Goal: Transaction & Acquisition: Purchase product/service

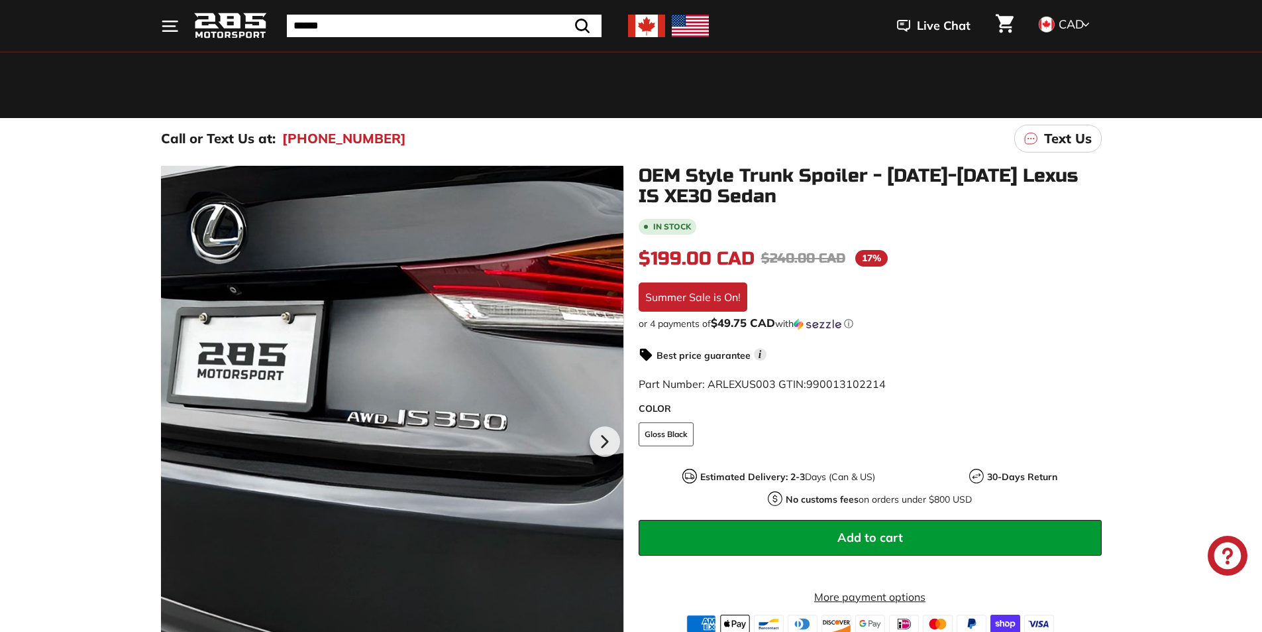
scroll to position [66, 0]
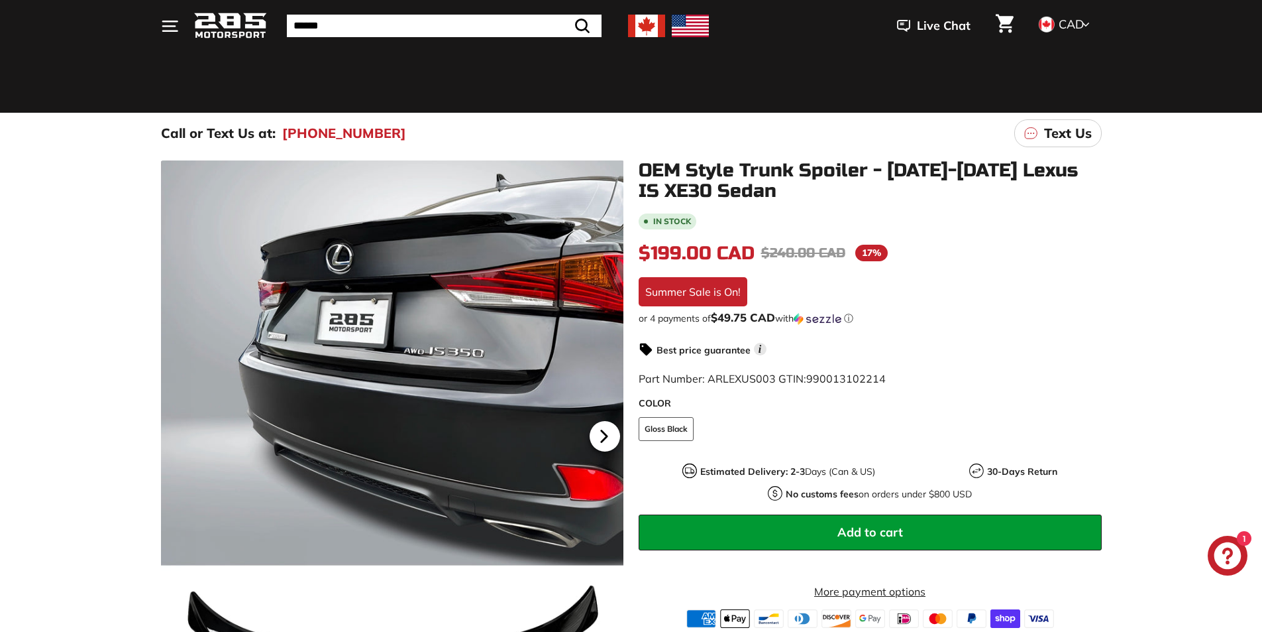
click at [602, 437] on icon at bounding box center [603, 435] width 5 height 11
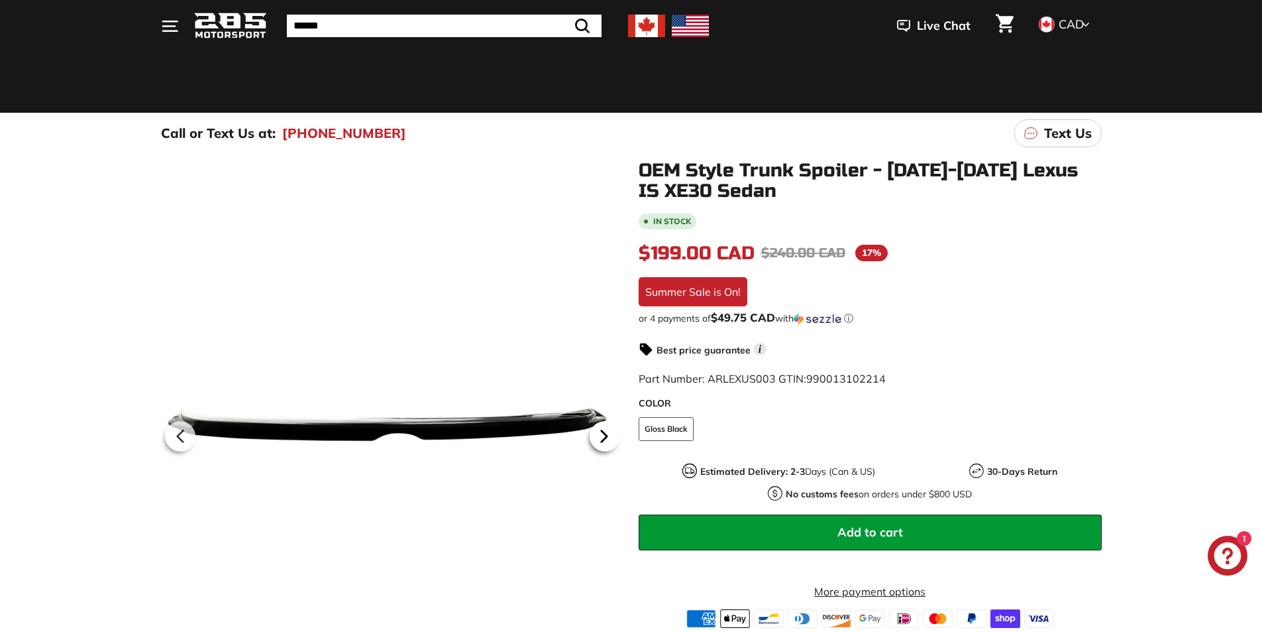
click at [601, 436] on icon at bounding box center [604, 436] width 30 height 30
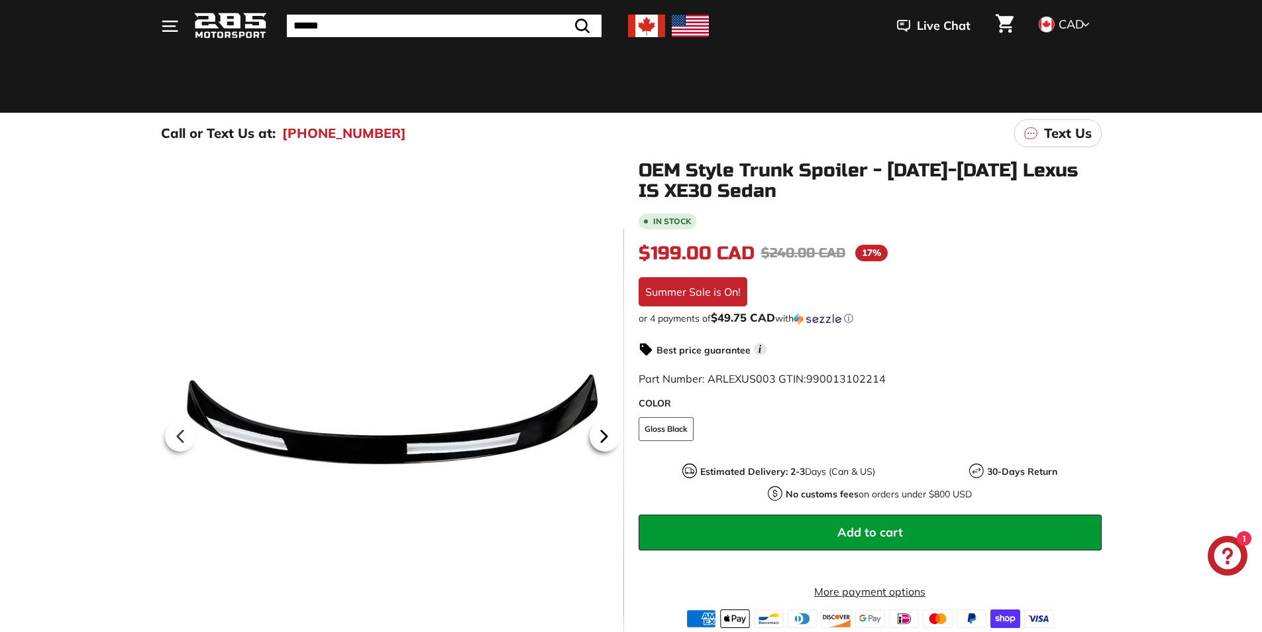
click at [601, 436] on icon at bounding box center [604, 436] width 30 height 30
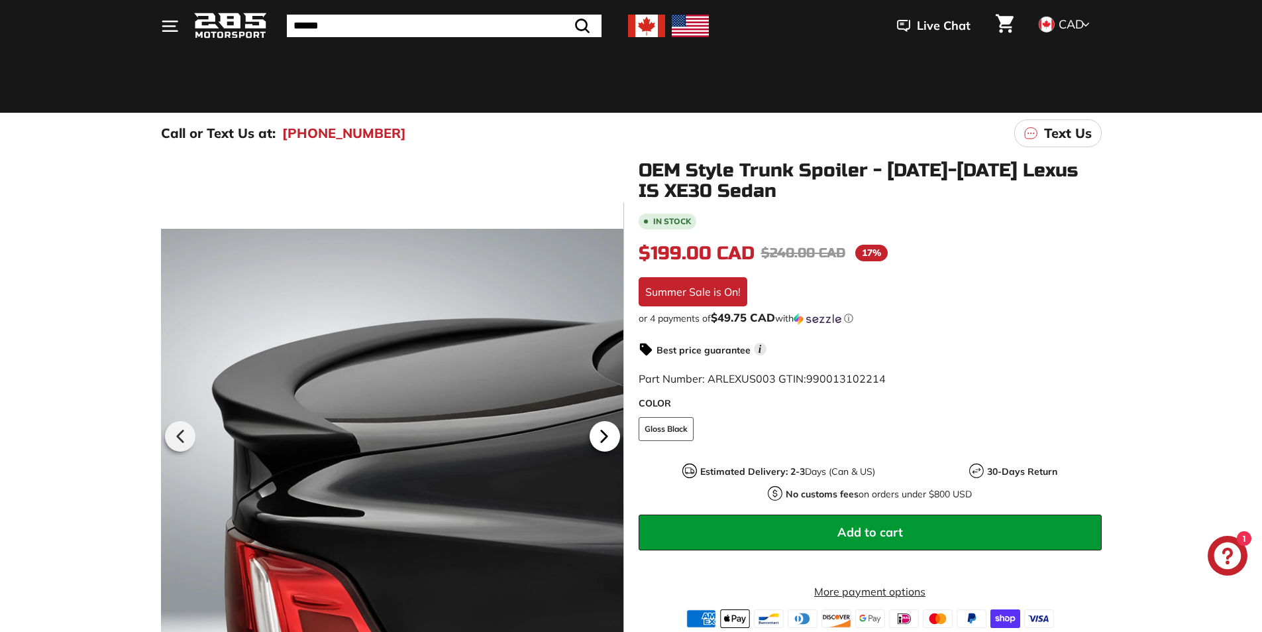
click at [601, 436] on icon at bounding box center [604, 436] width 30 height 30
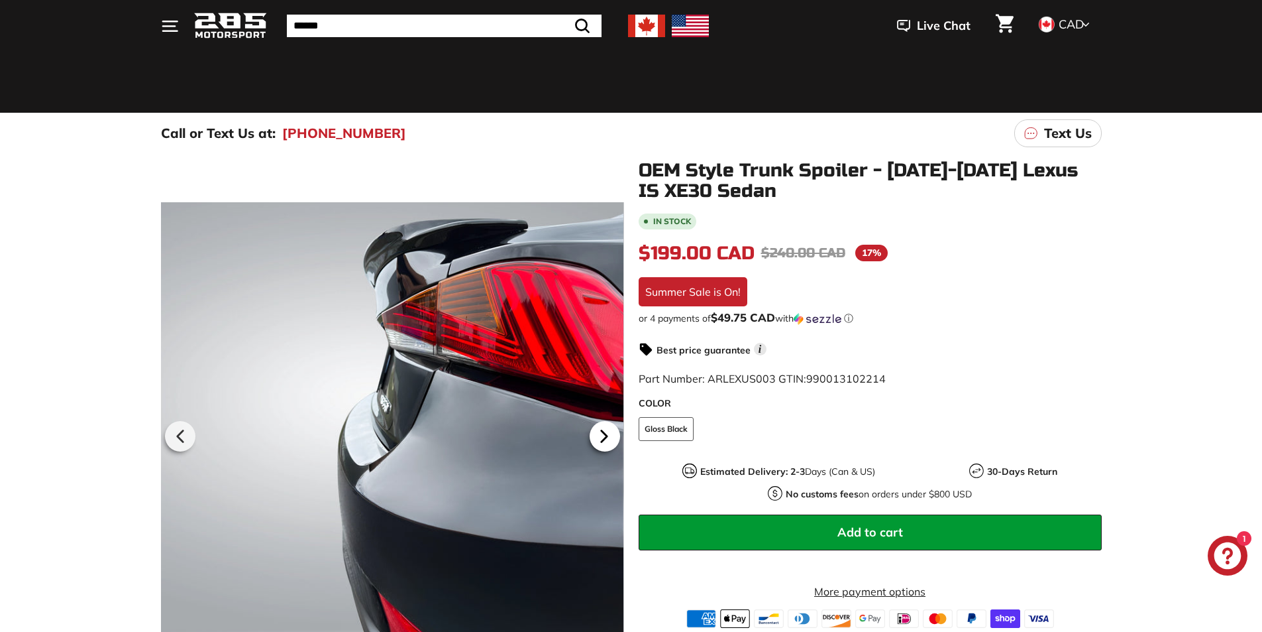
click at [601, 436] on icon at bounding box center [604, 436] width 30 height 30
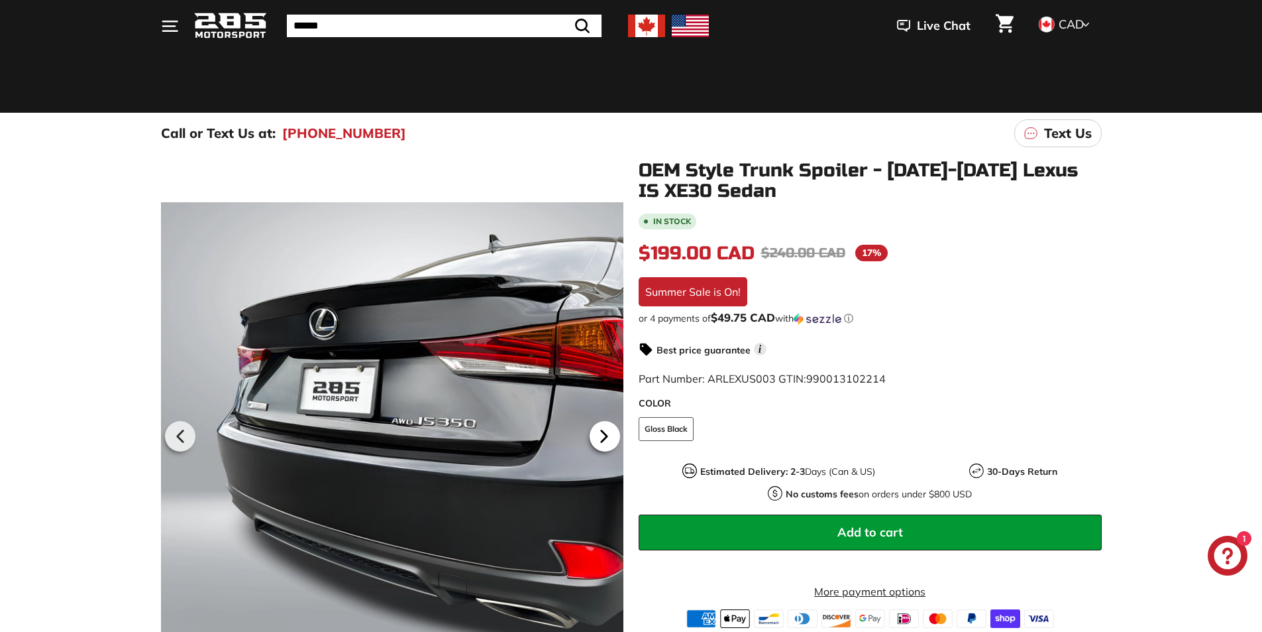
scroll to position [0, 101]
click at [601, 436] on icon at bounding box center [604, 436] width 30 height 30
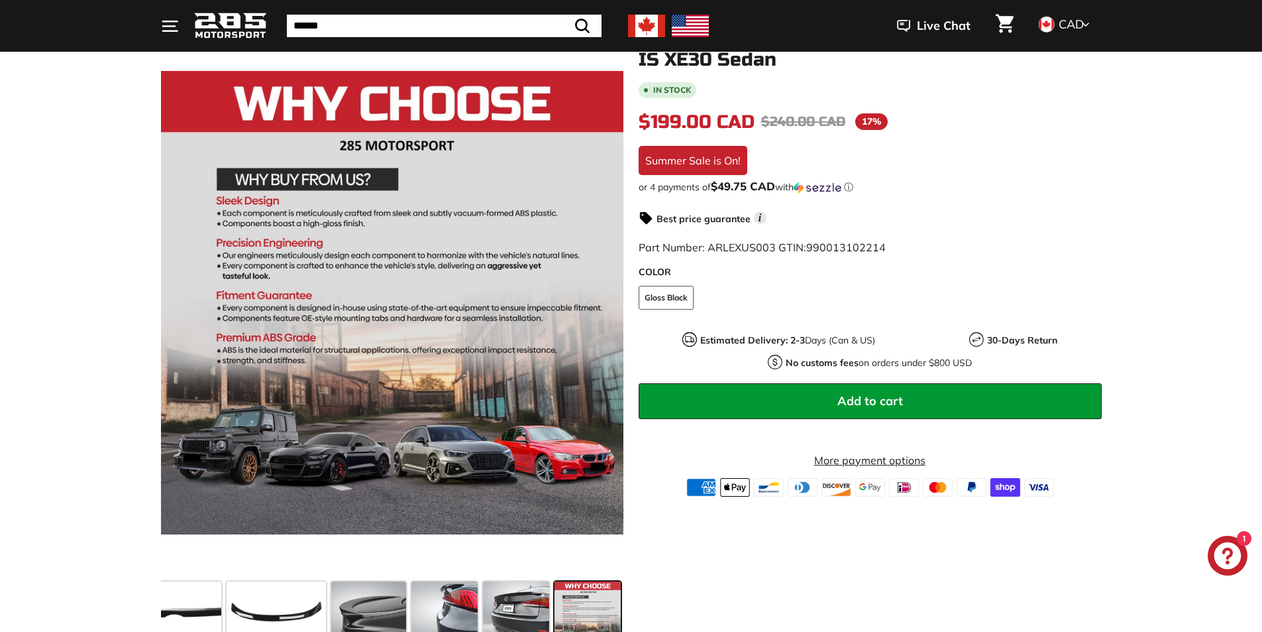
scroll to position [199, 0]
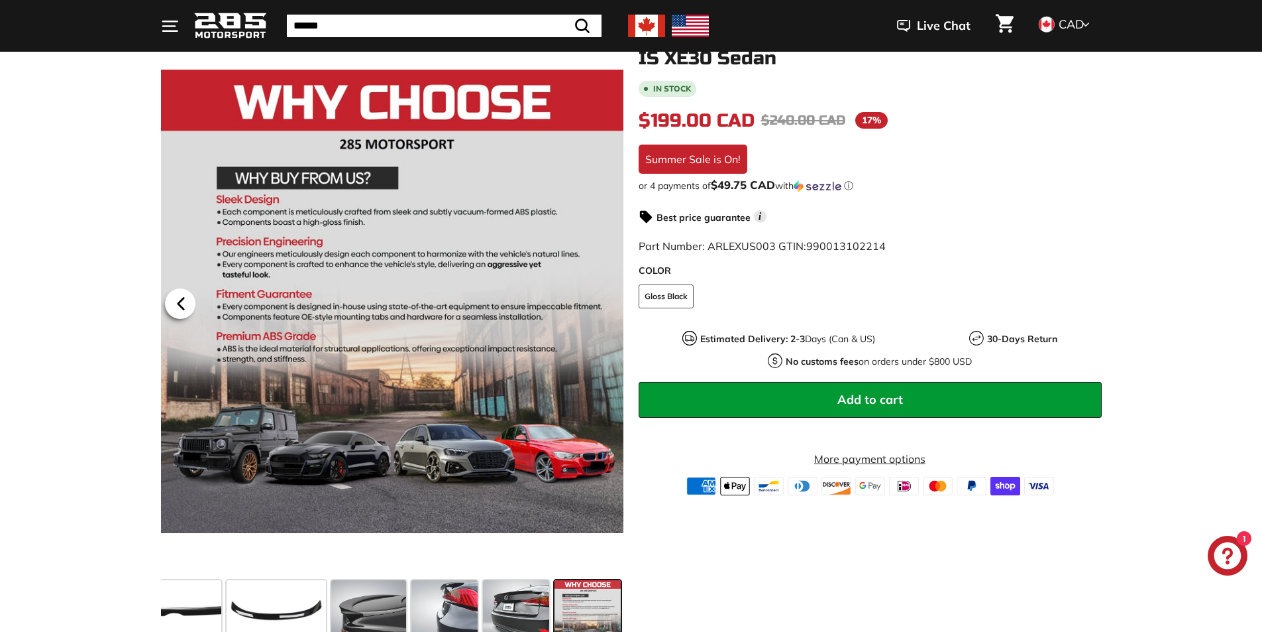
click at [175, 300] on icon at bounding box center [181, 303] width 30 height 30
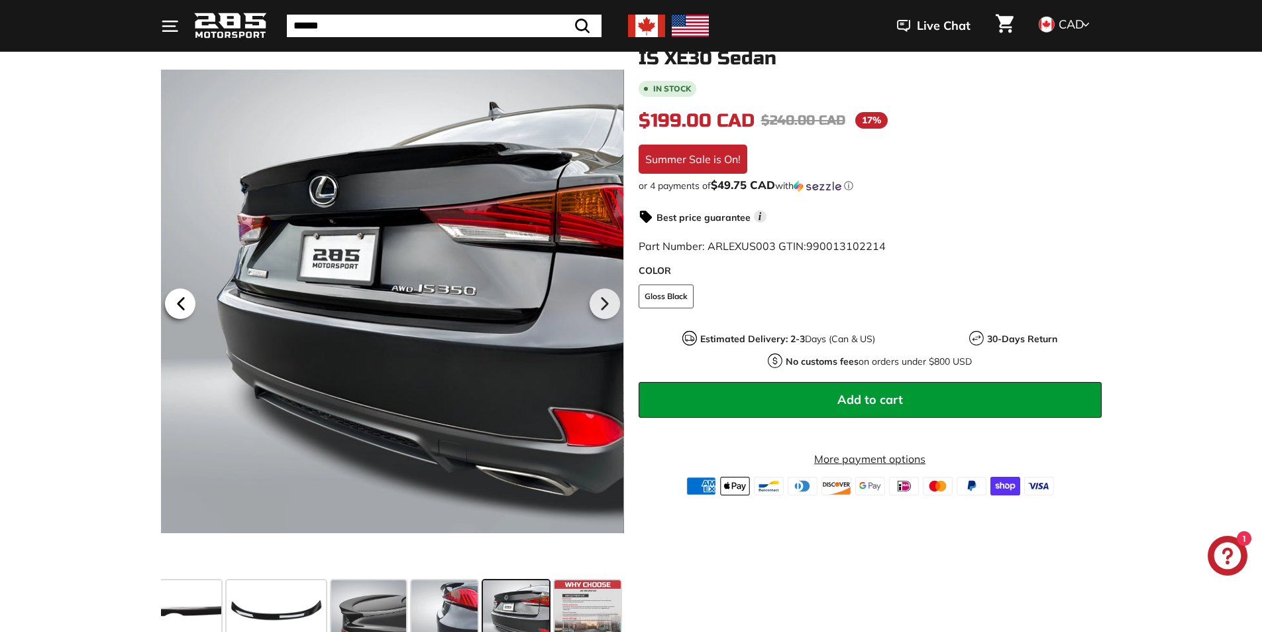
click at [175, 300] on icon at bounding box center [181, 303] width 30 height 30
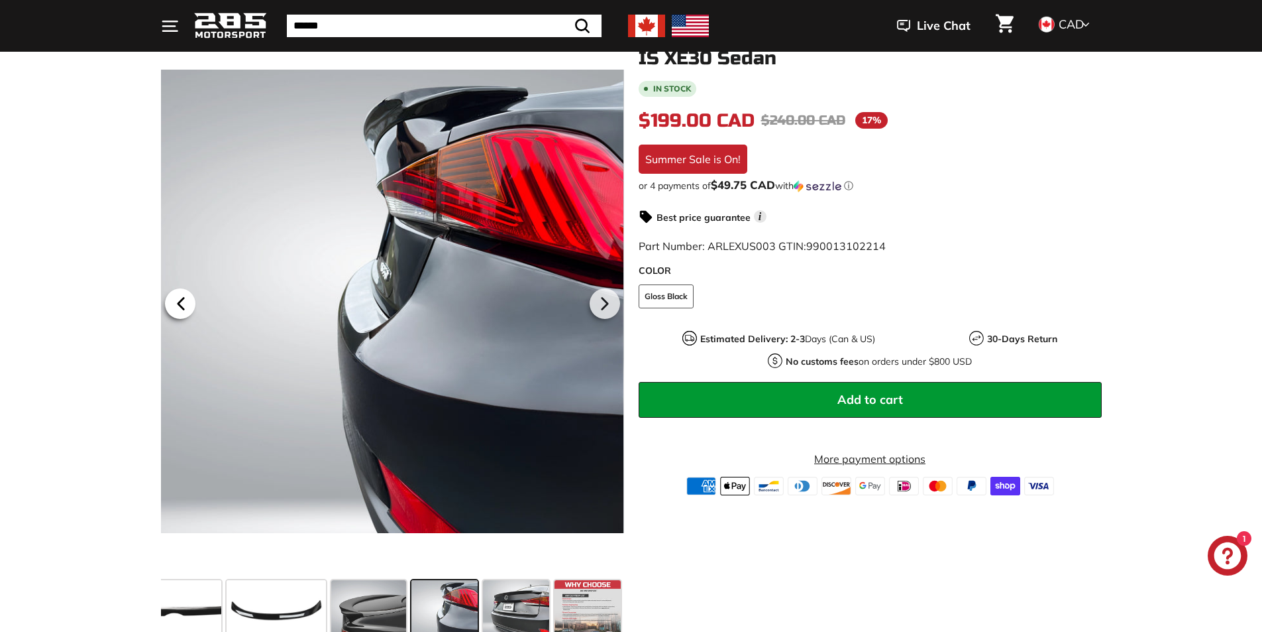
click at [175, 300] on icon at bounding box center [181, 303] width 30 height 30
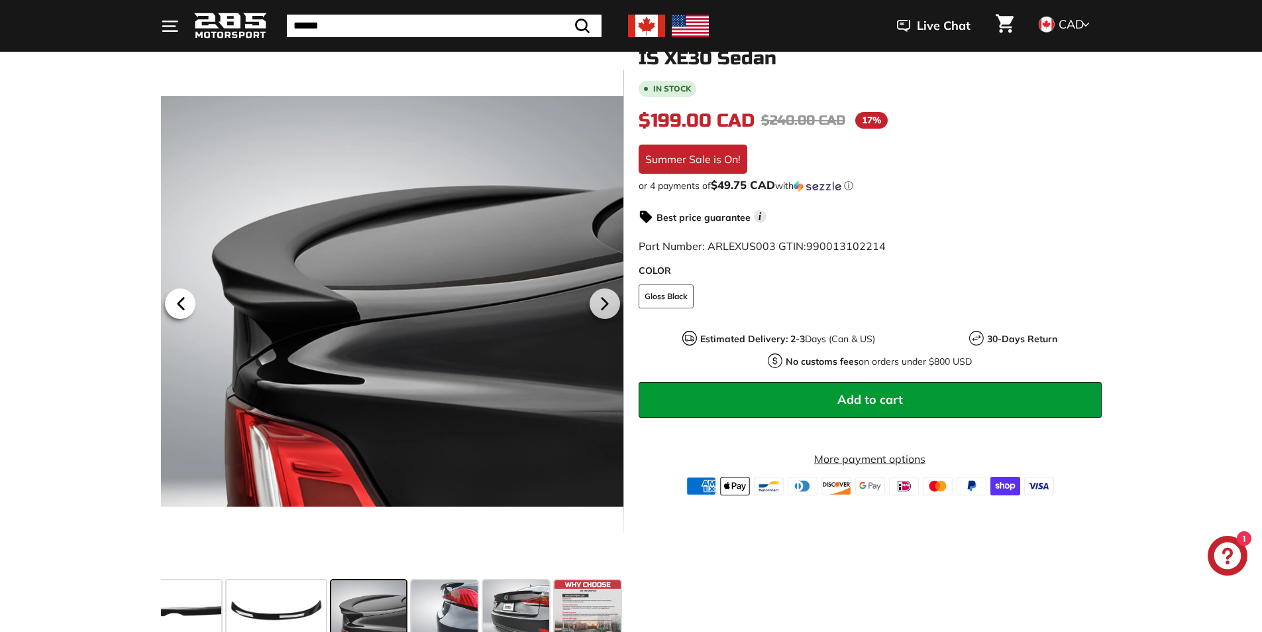
click at [175, 300] on icon at bounding box center [181, 303] width 30 height 30
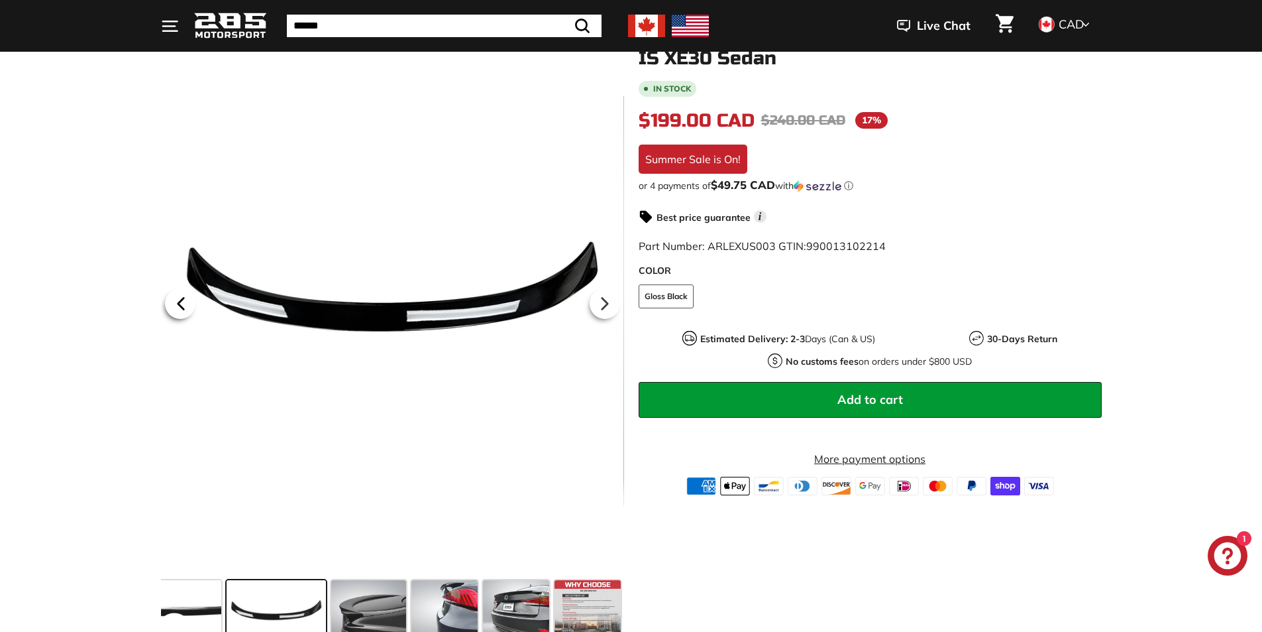
click at [175, 300] on icon at bounding box center [181, 303] width 30 height 30
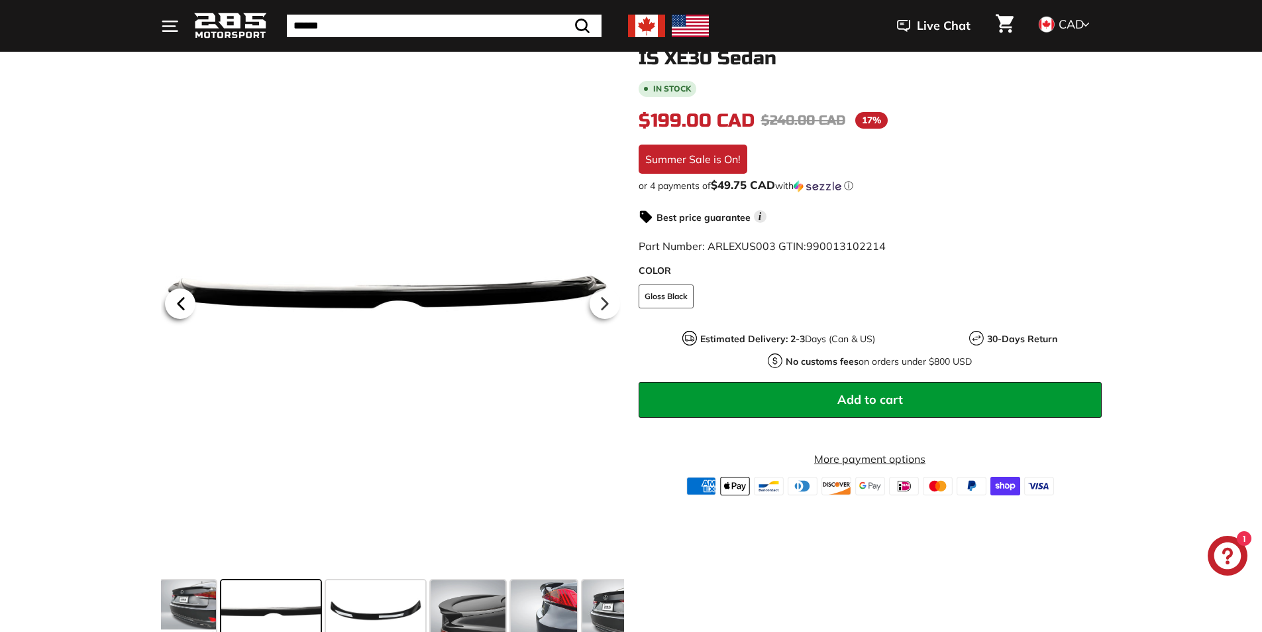
scroll to position [0, 0]
click at [175, 300] on icon at bounding box center [181, 303] width 30 height 30
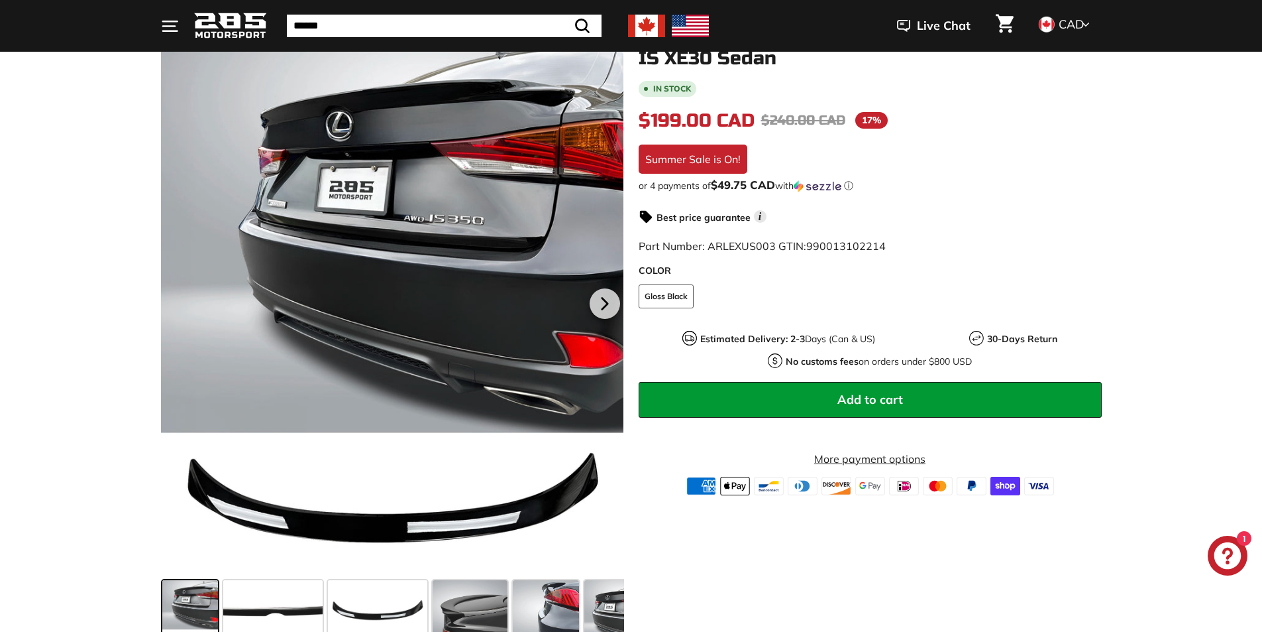
click at [175, 300] on div at bounding box center [392, 301] width 463 height 547
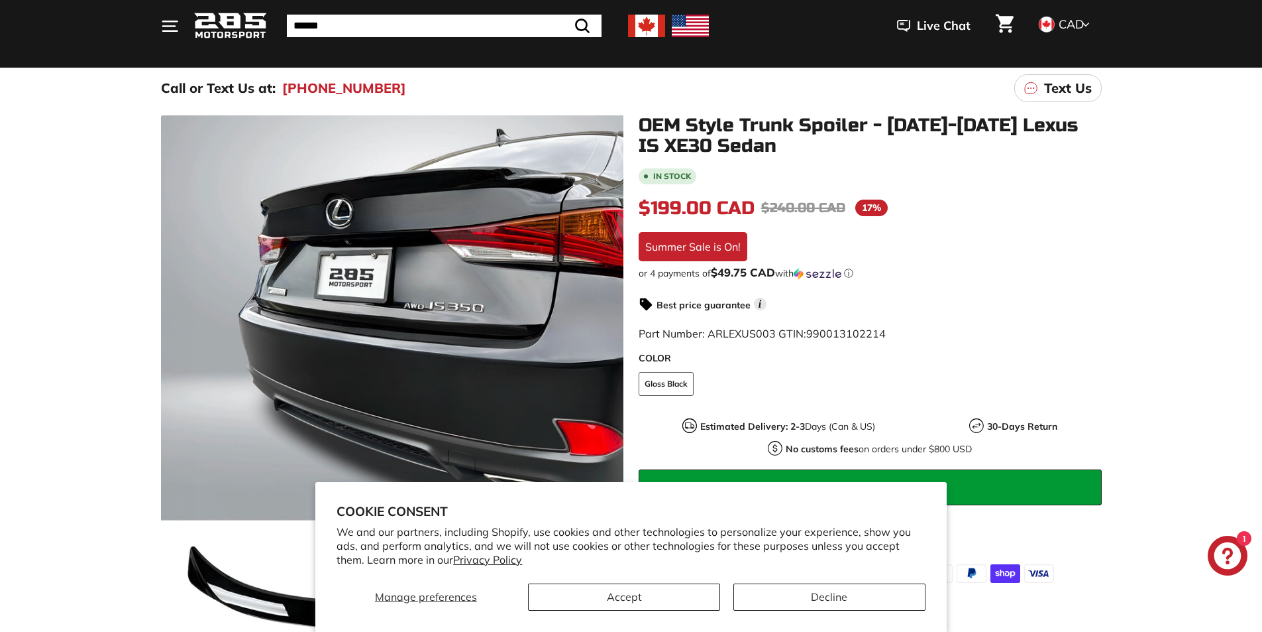
scroll to position [66, 0]
